Goal: Task Accomplishment & Management: Manage account settings

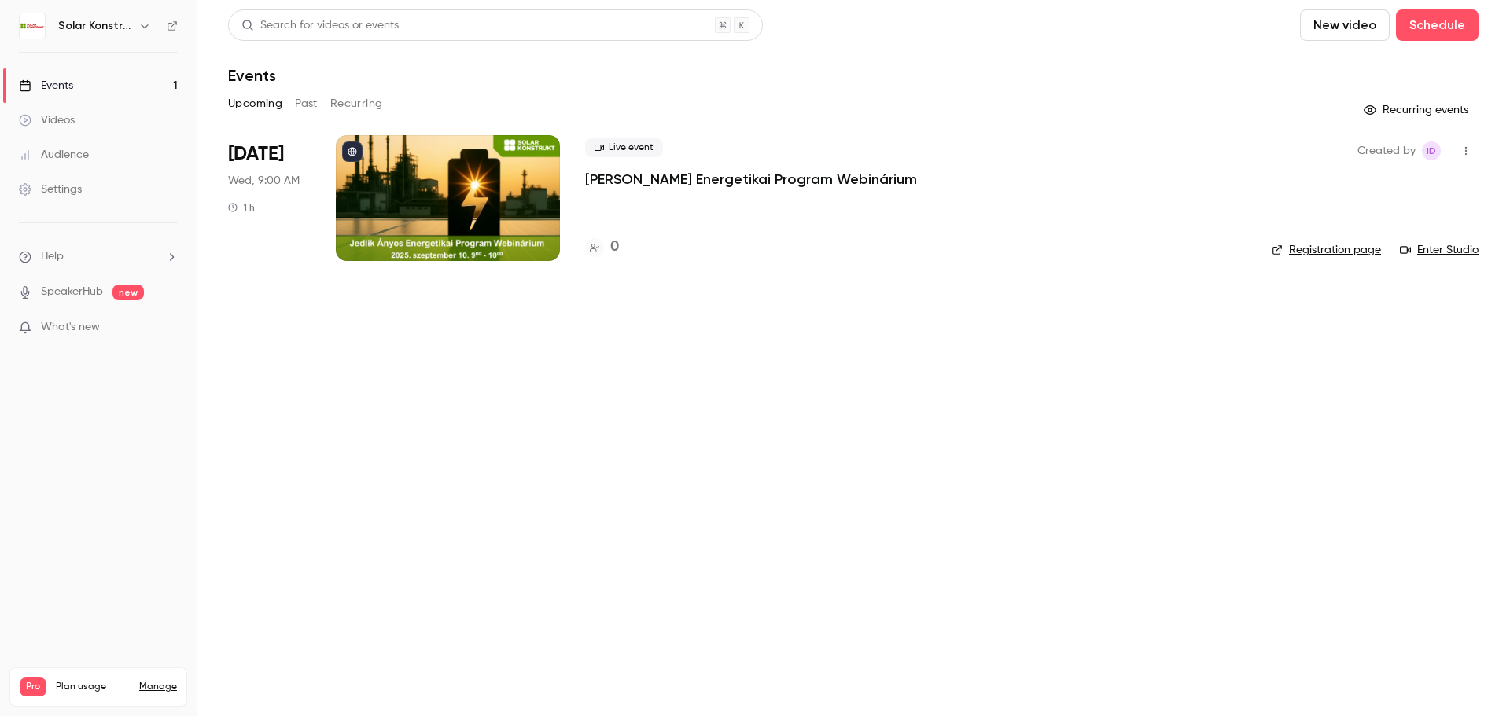
click at [508, 197] on div at bounding box center [448, 198] width 224 height 126
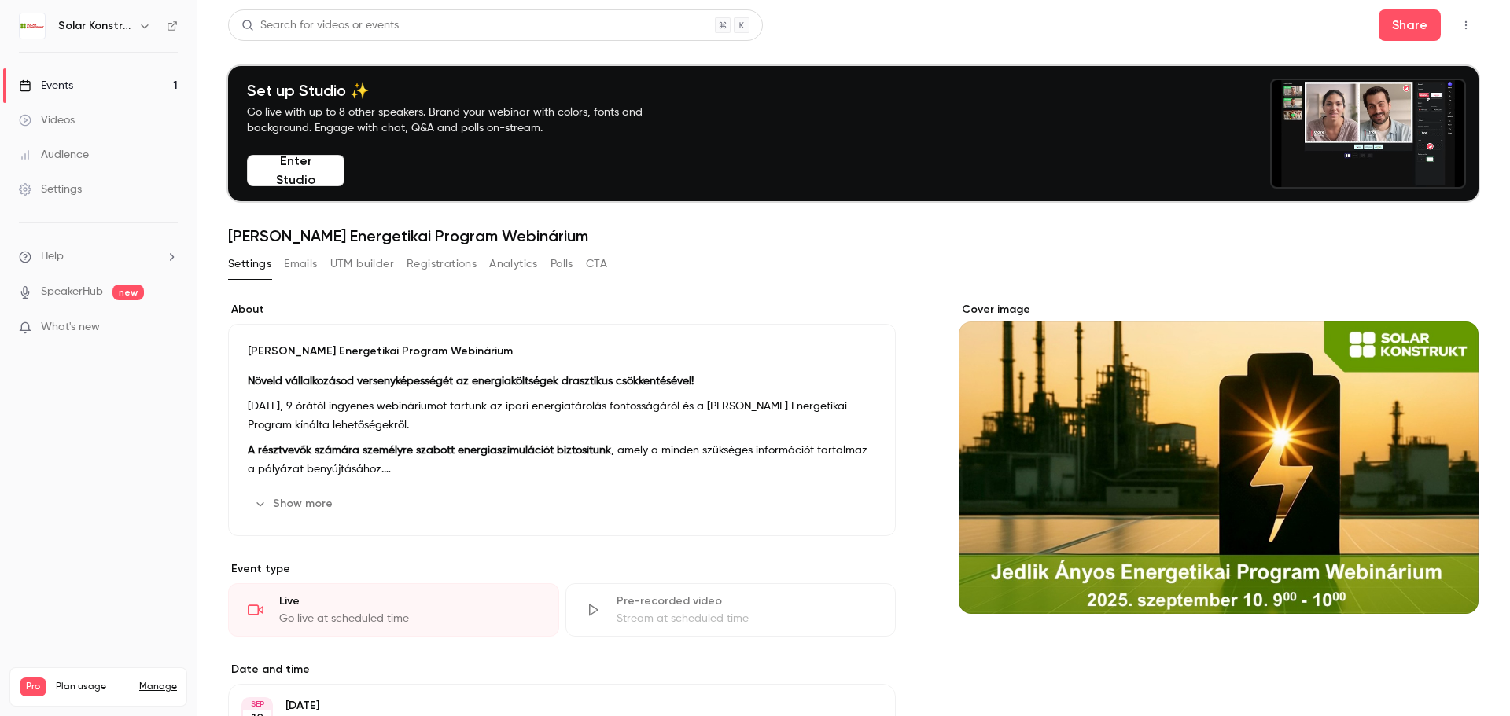
click at [440, 262] on button "Registrations" at bounding box center [442, 264] width 70 height 25
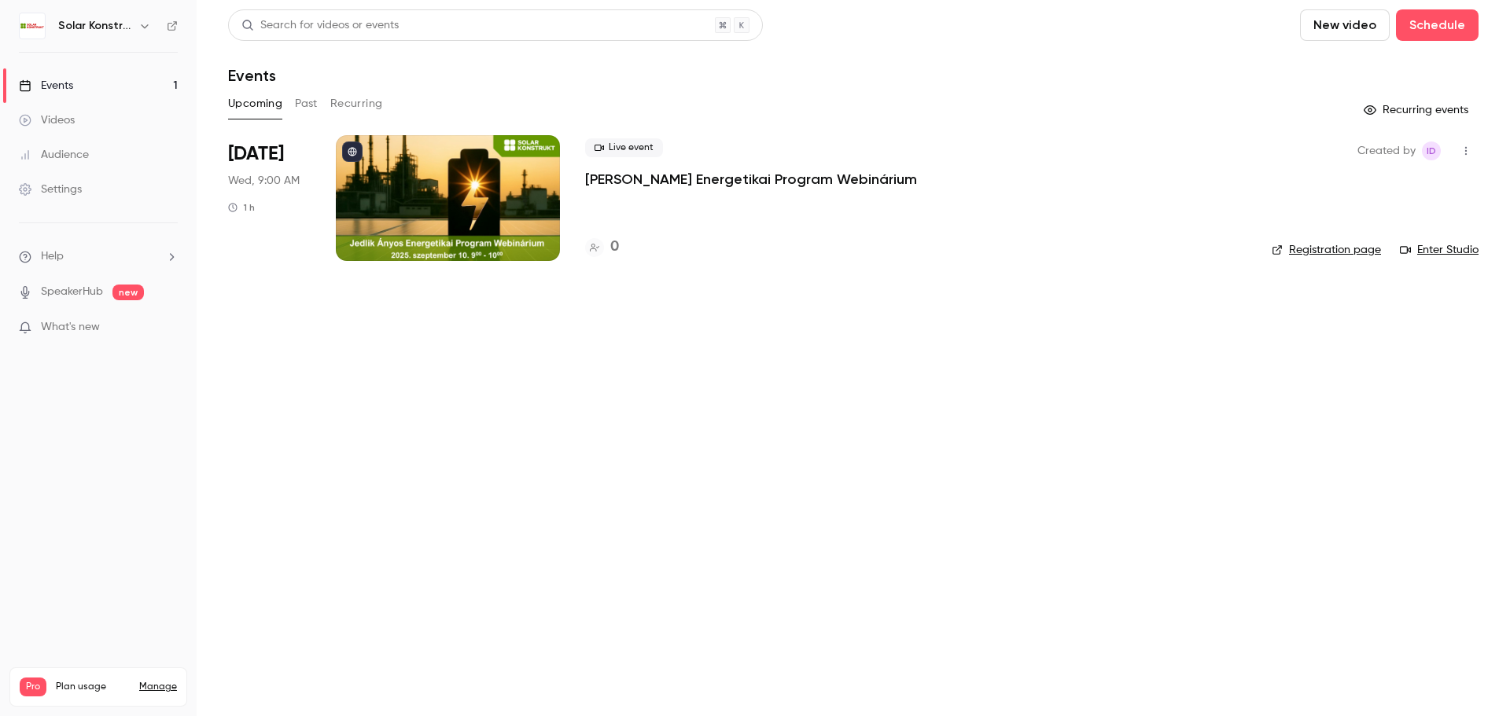
click at [518, 210] on div at bounding box center [448, 198] width 224 height 126
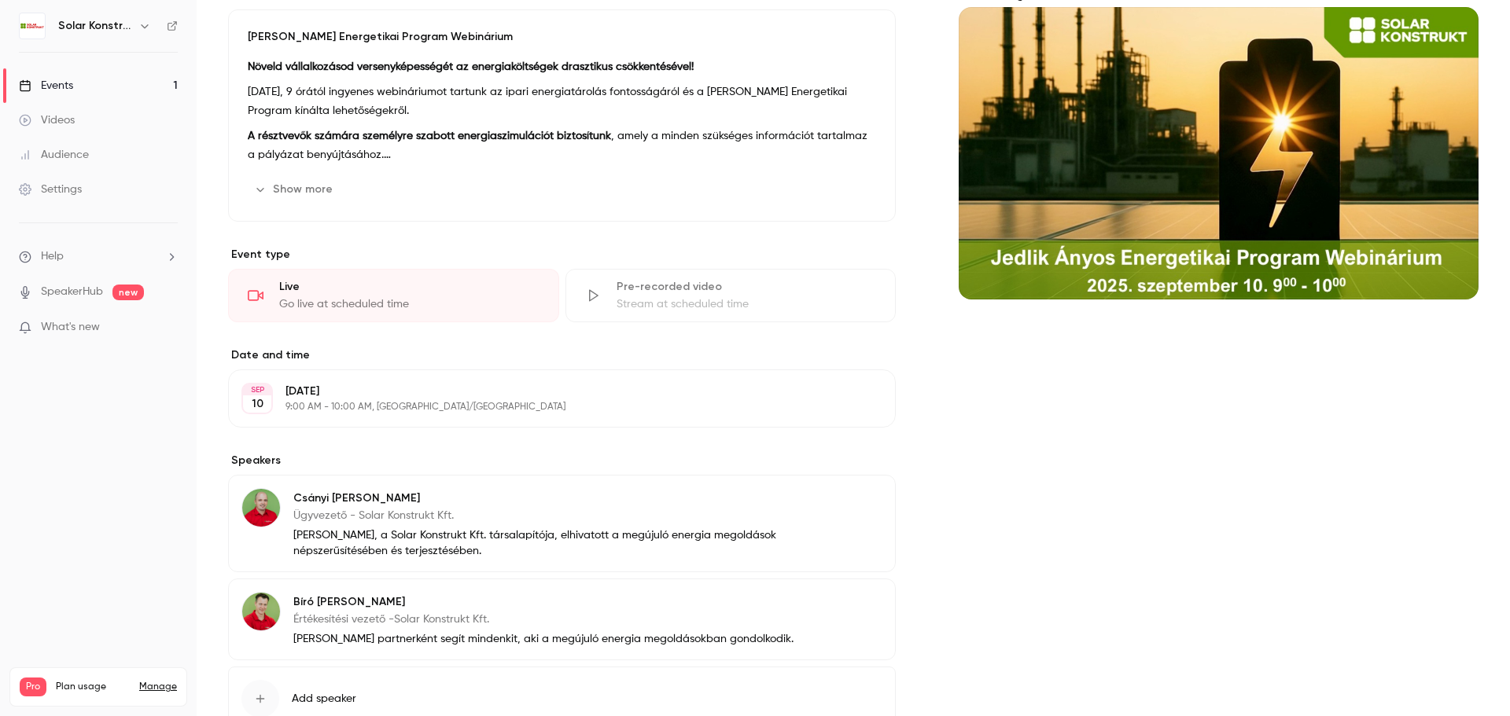
scroll to position [427, 0]
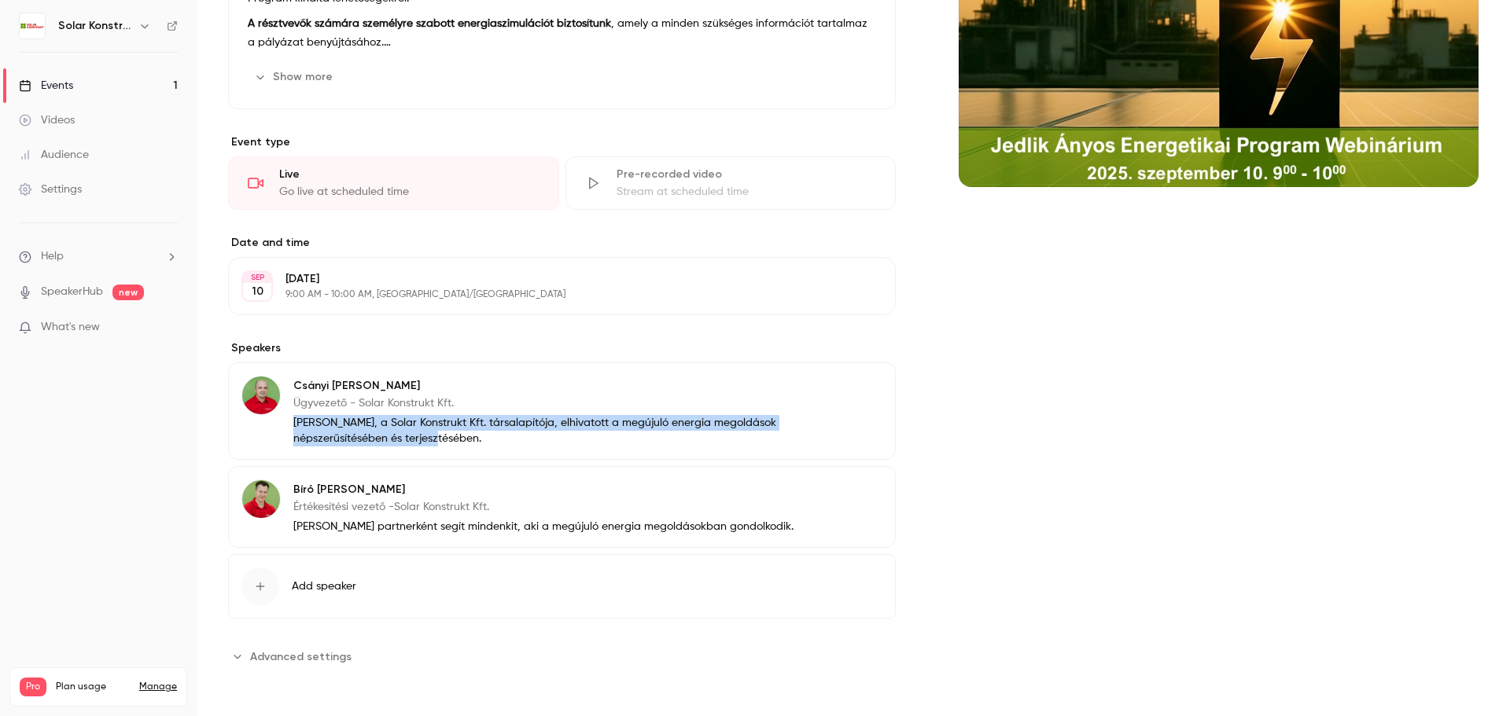
drag, startPoint x: 502, startPoint y: 438, endPoint x: 296, endPoint y: 421, distance: 205.9
click at [296, 421] on p "[PERSON_NAME], a Solar Konstrukt Kft. társalapítója, elhivatott a megújuló ener…" at bounding box center [543, 430] width 500 height 31
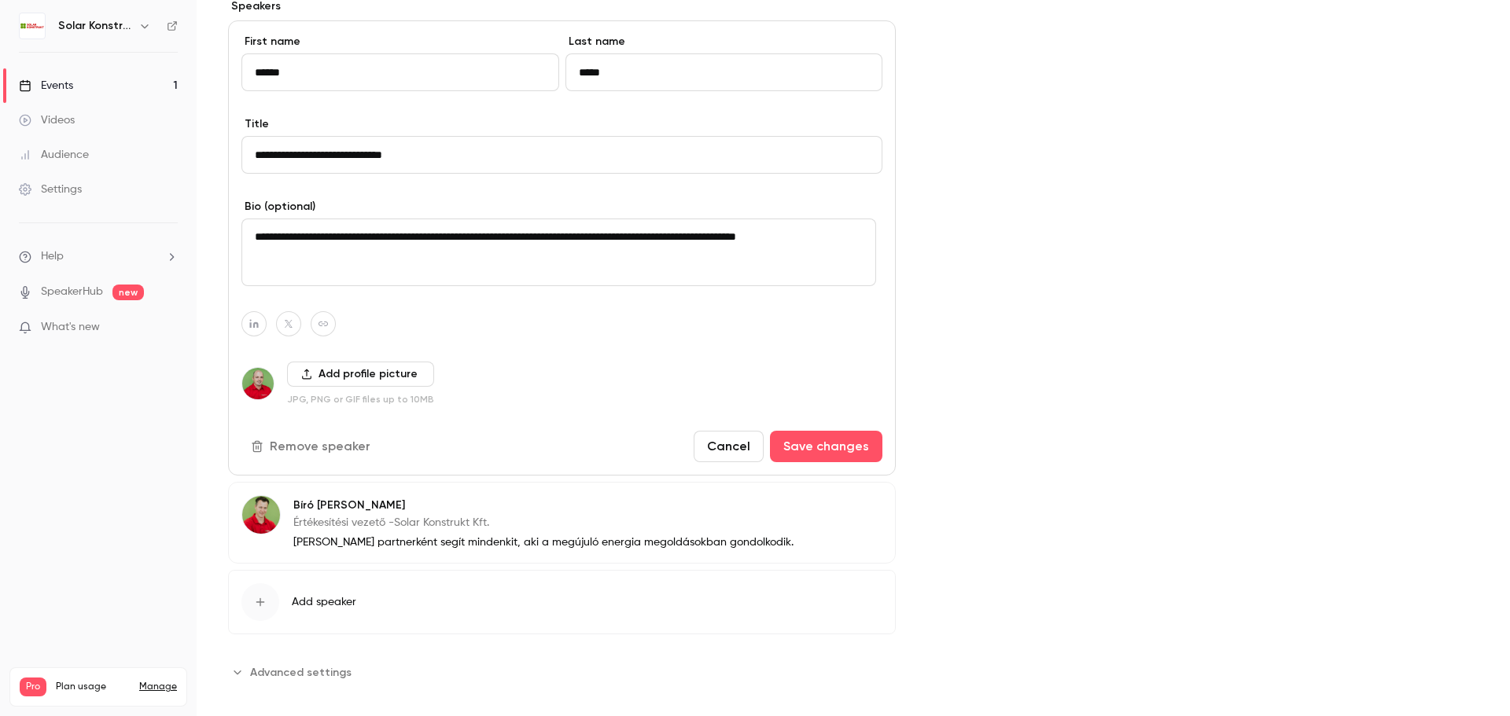
scroll to position [785, 0]
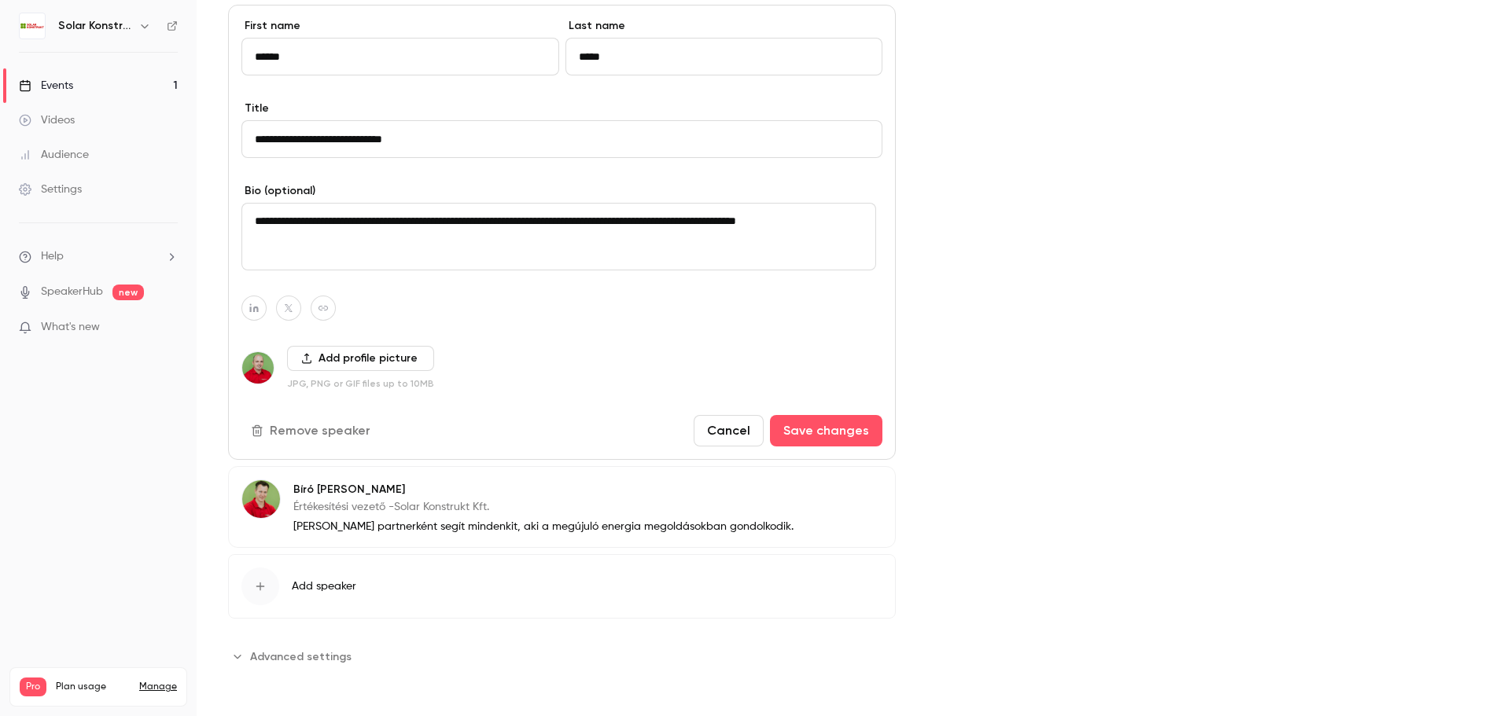
drag, startPoint x: 354, startPoint y: 245, endPoint x: 250, endPoint y: 226, distance: 105.5
click at [250, 226] on textarea "**********" at bounding box center [558, 237] width 635 height 68
click at [756, 524] on div "Bíró Tamás Értékesítési vezető -Solar Konstrukt Kft. Tamás partnerként segít mi…" at bounding box center [562, 507] width 668 height 82
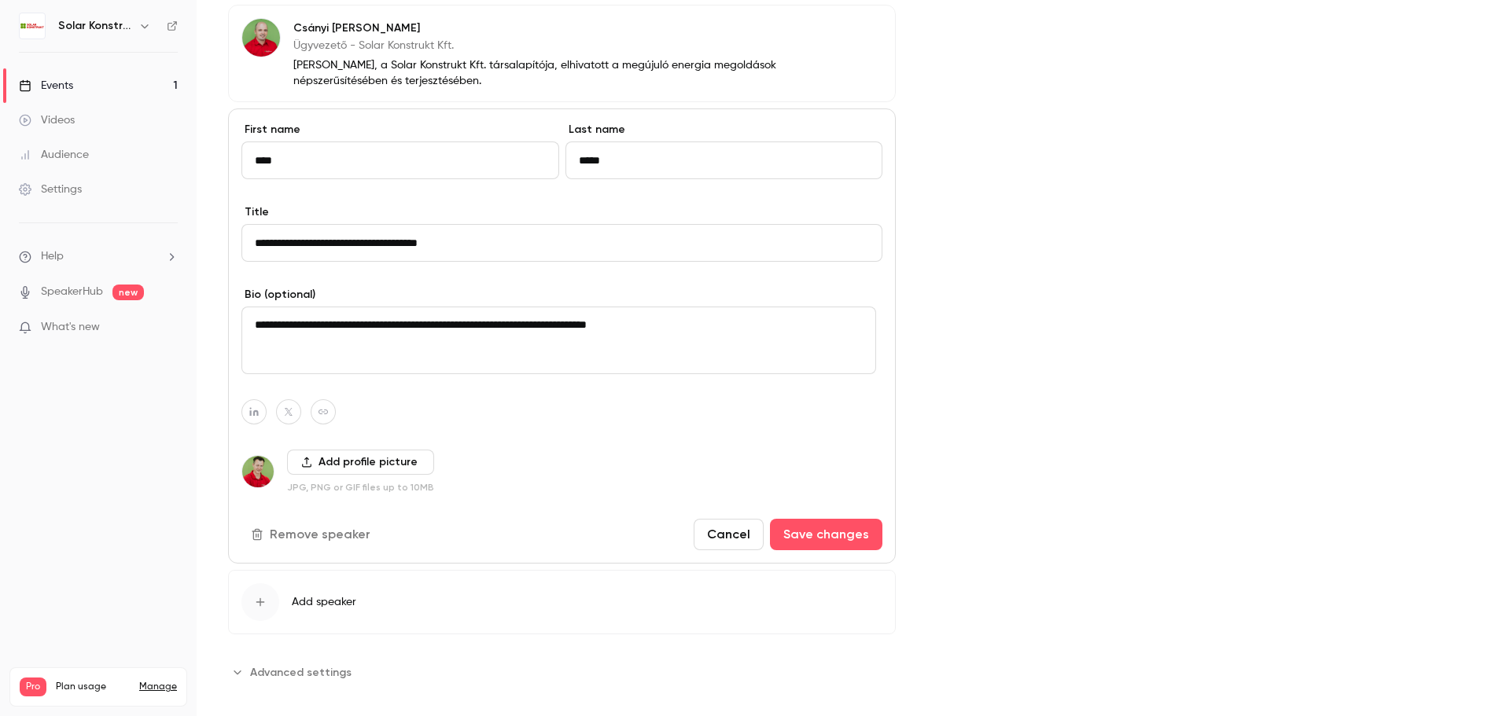
drag, startPoint x: 795, startPoint y: 324, endPoint x: 221, endPoint y: 326, distance: 574.1
click at [221, 326] on main "Search for videos or events Share Set up Studio ✨ Go live with up to 8 other sp…" at bounding box center [853, 358] width 1313 height 716
